Goal: Navigation & Orientation: Find specific page/section

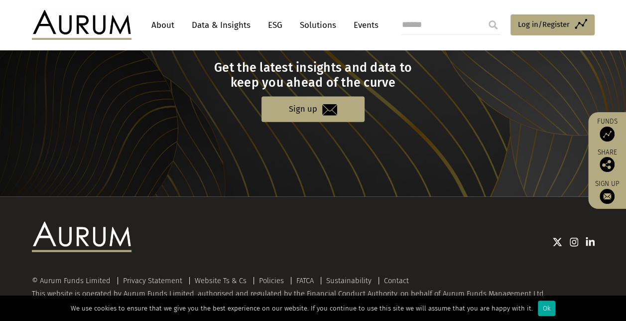
scroll to position [1079, 0]
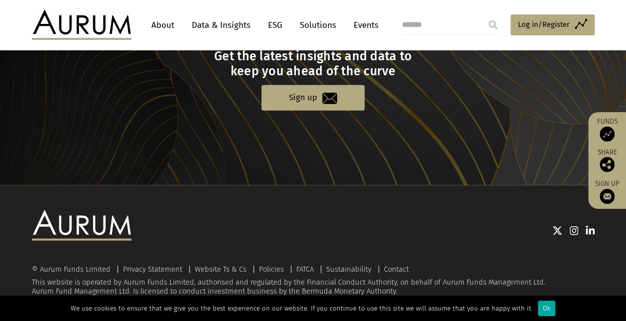
click at [164, 30] on link "About" at bounding box center [163, 25] width 33 height 18
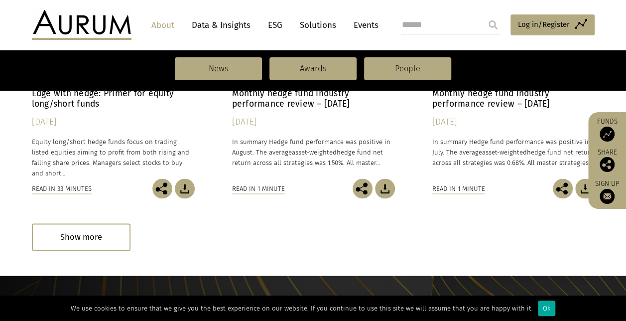
scroll to position [897, 0]
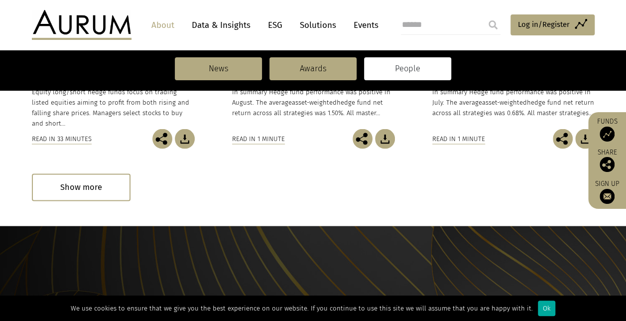
click at [408, 63] on link "People" at bounding box center [407, 68] width 87 height 23
